Goal: Check status

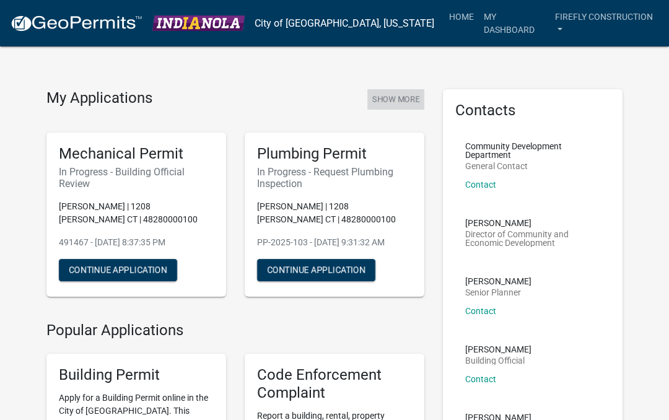
click at [391, 94] on button "Show More" at bounding box center [395, 99] width 57 height 20
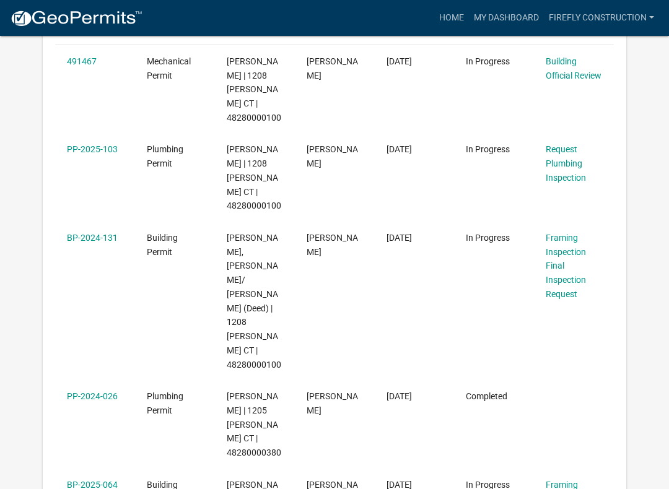
scroll to position [262, 0]
click at [250, 233] on span "[PERSON_NAME], [PERSON_NAME]/ [PERSON_NAME] (Deed) | 1208 [PERSON_NAME] CT | 48…" at bounding box center [254, 301] width 55 height 137
click at [575, 233] on link "Framing Inspection" at bounding box center [566, 245] width 40 height 24
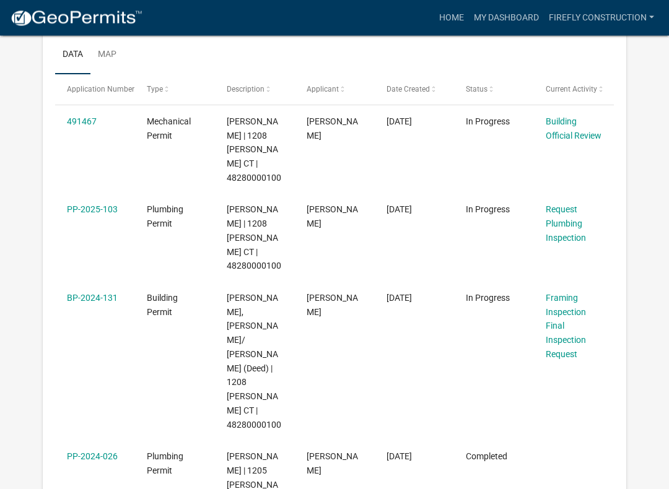
scroll to position [203, 0]
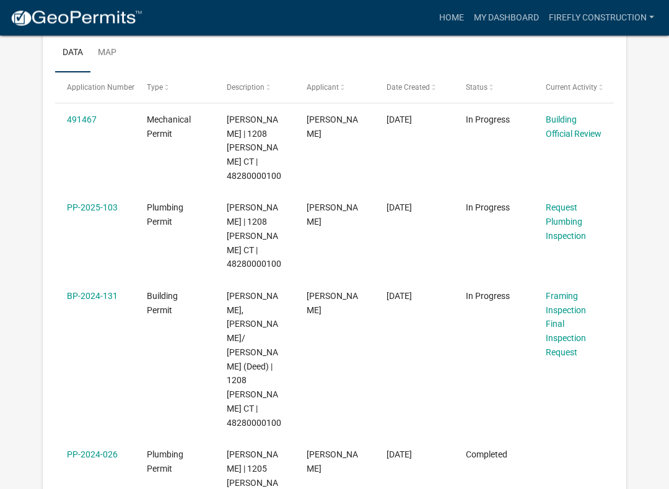
click at [573, 320] on link "Final Inspection Request" at bounding box center [566, 339] width 40 height 38
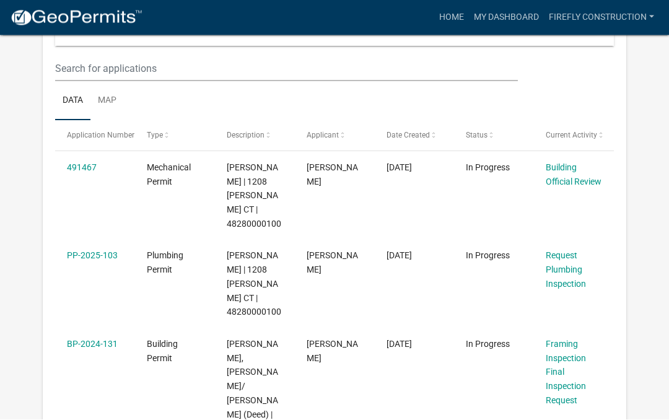
scroll to position [156, 0]
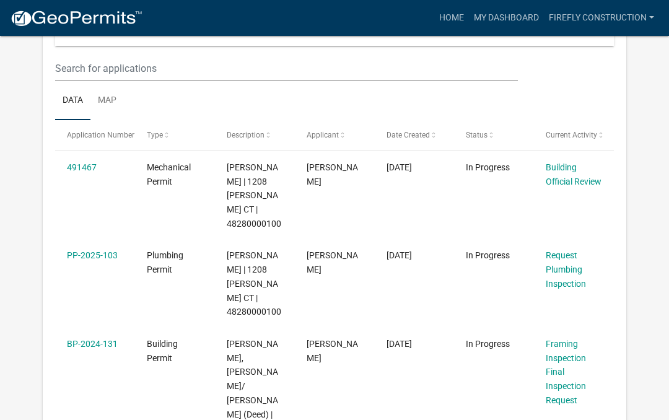
click at [561, 182] on link "Building Official Review" at bounding box center [574, 174] width 56 height 24
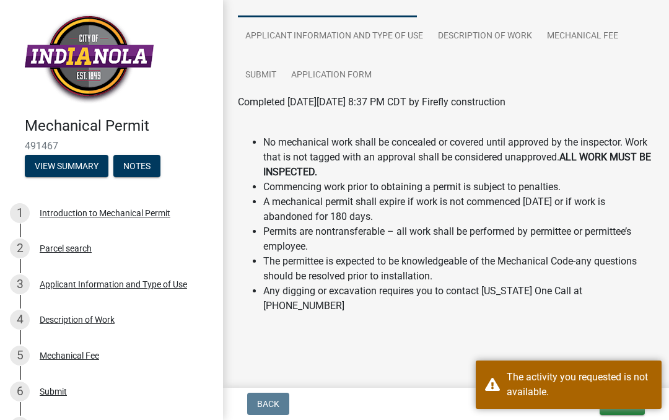
scroll to position [131, 0]
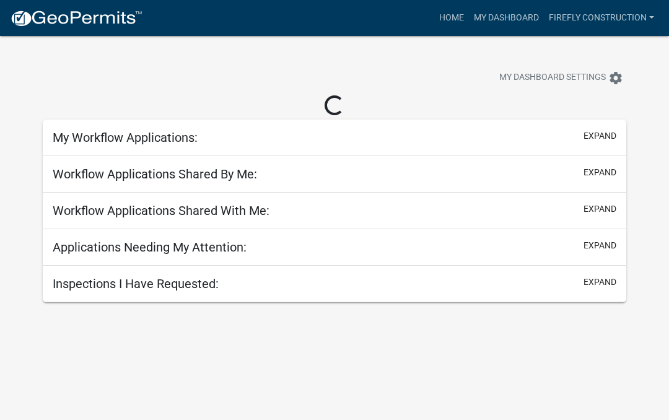
scroll to position [36, 0]
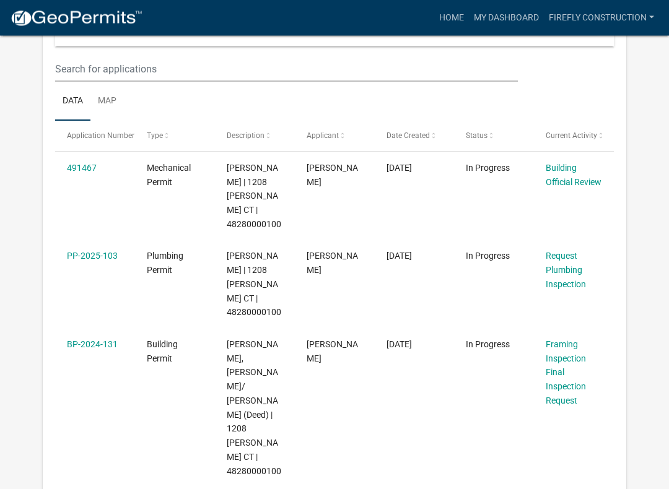
scroll to position [181, 0]
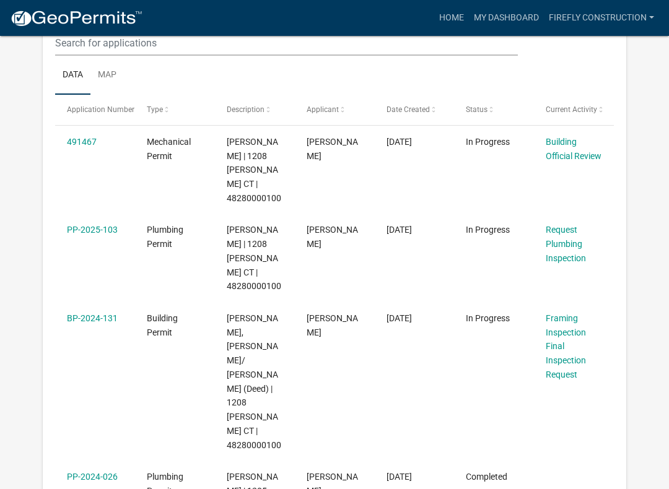
click at [573, 313] on link "Framing Inspection" at bounding box center [566, 325] width 40 height 24
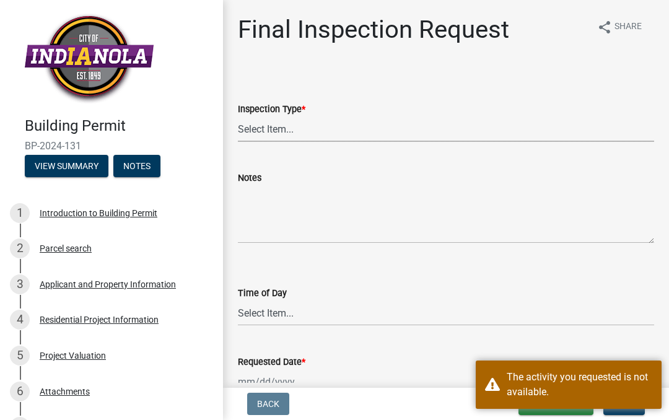
click at [280, 129] on select "Select Item... Final" at bounding box center [446, 128] width 416 height 25
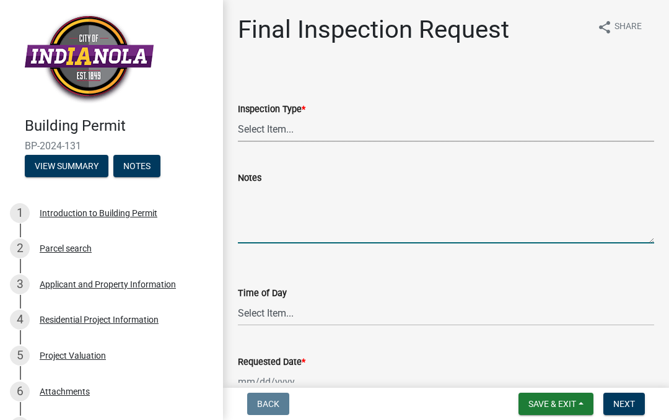
click at [276, 219] on textarea "Notes" at bounding box center [446, 214] width 416 height 58
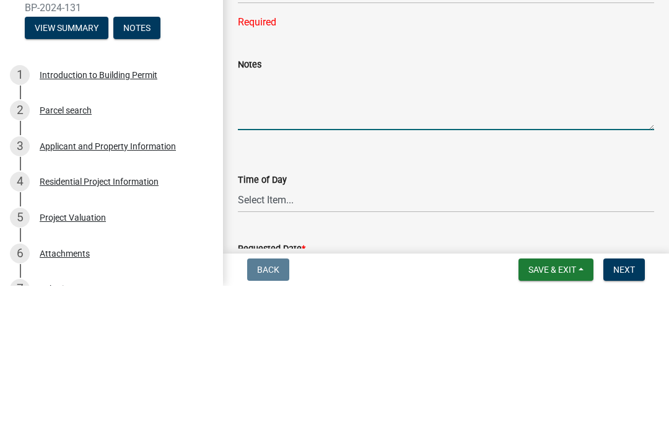
click at [424, 210] on textarea "Notes" at bounding box center [446, 239] width 416 height 58
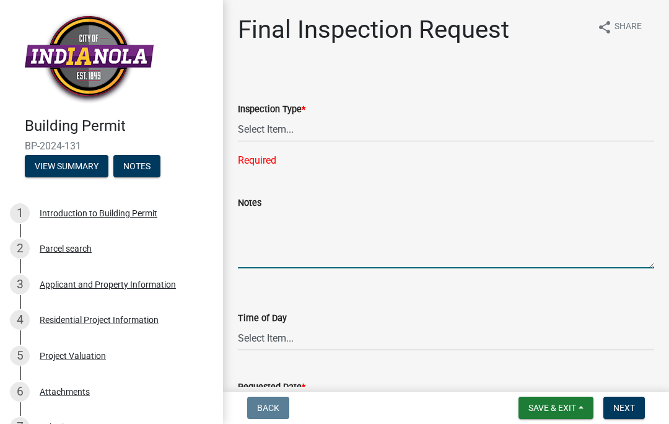
click at [470, 105] on div "Inspection Type *" at bounding box center [446, 109] width 416 height 15
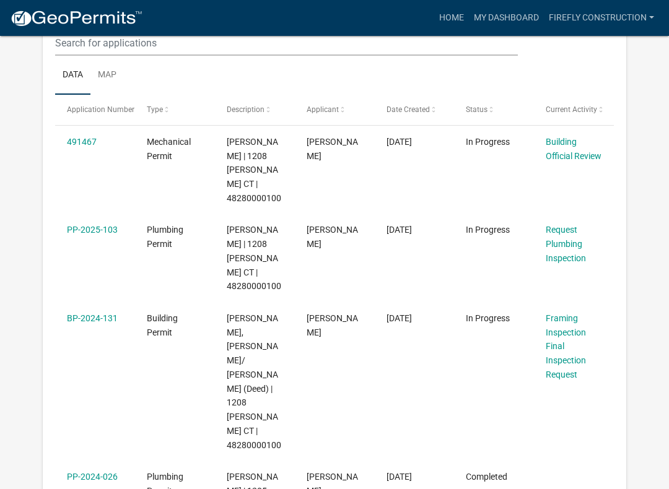
scroll to position [181, 0]
